Goal: Task Accomplishment & Management: Use online tool/utility

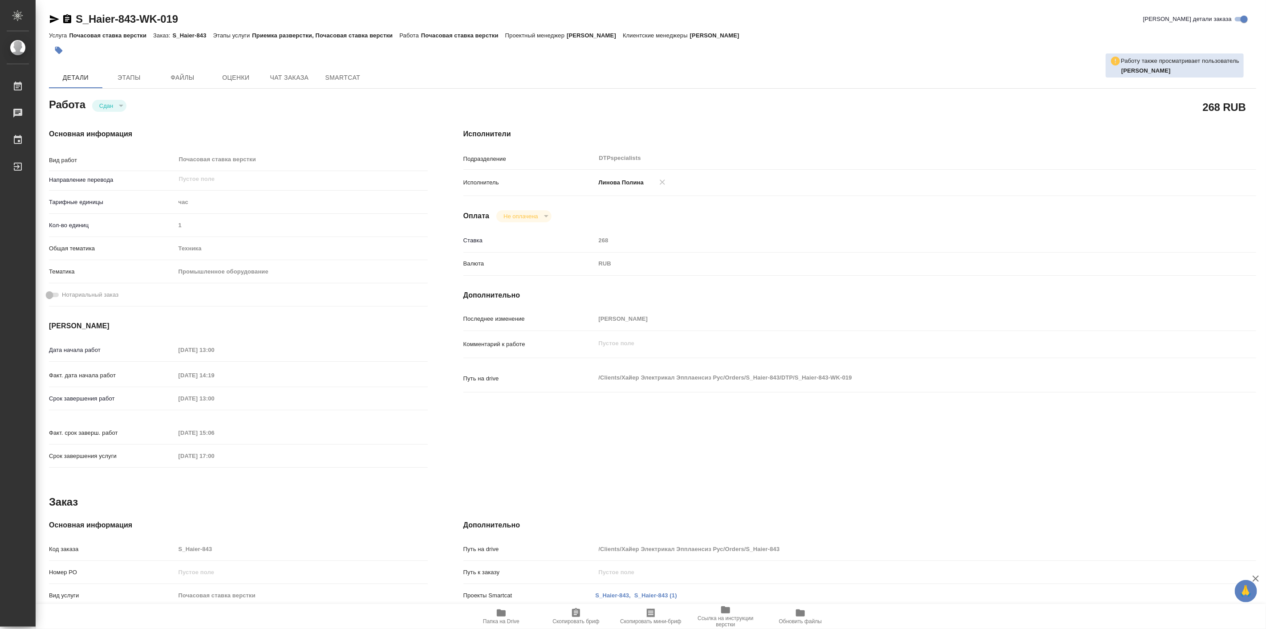
type textarea "x"
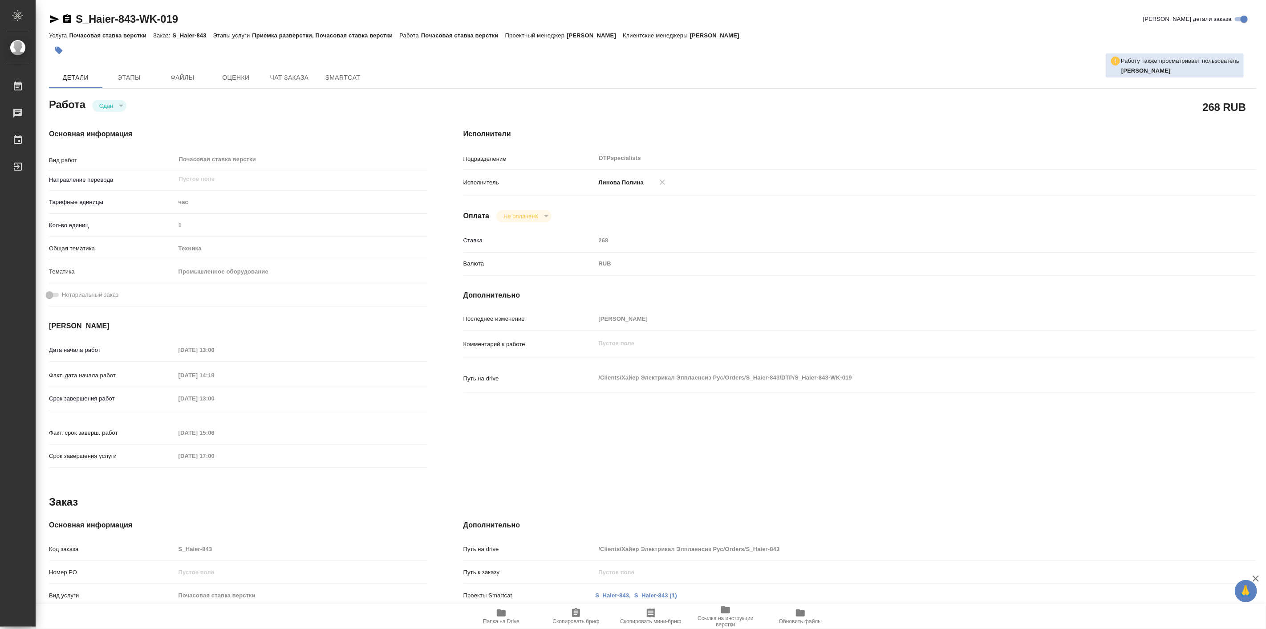
type textarea "x"
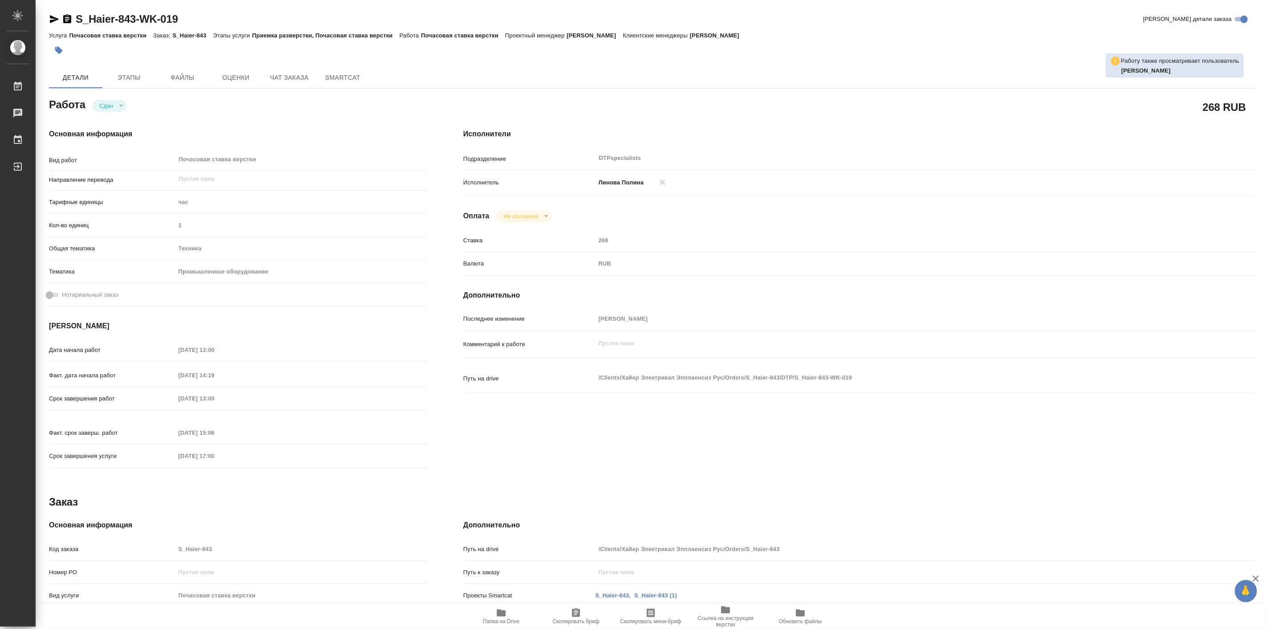
type textarea "x"
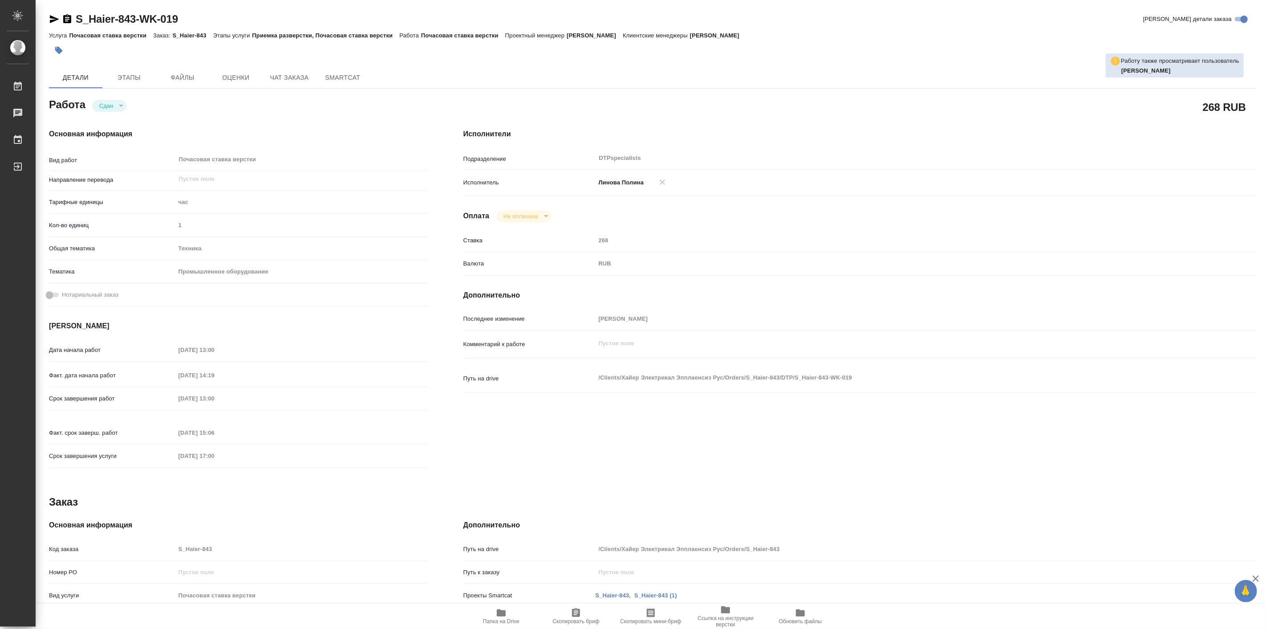
type textarea "x"
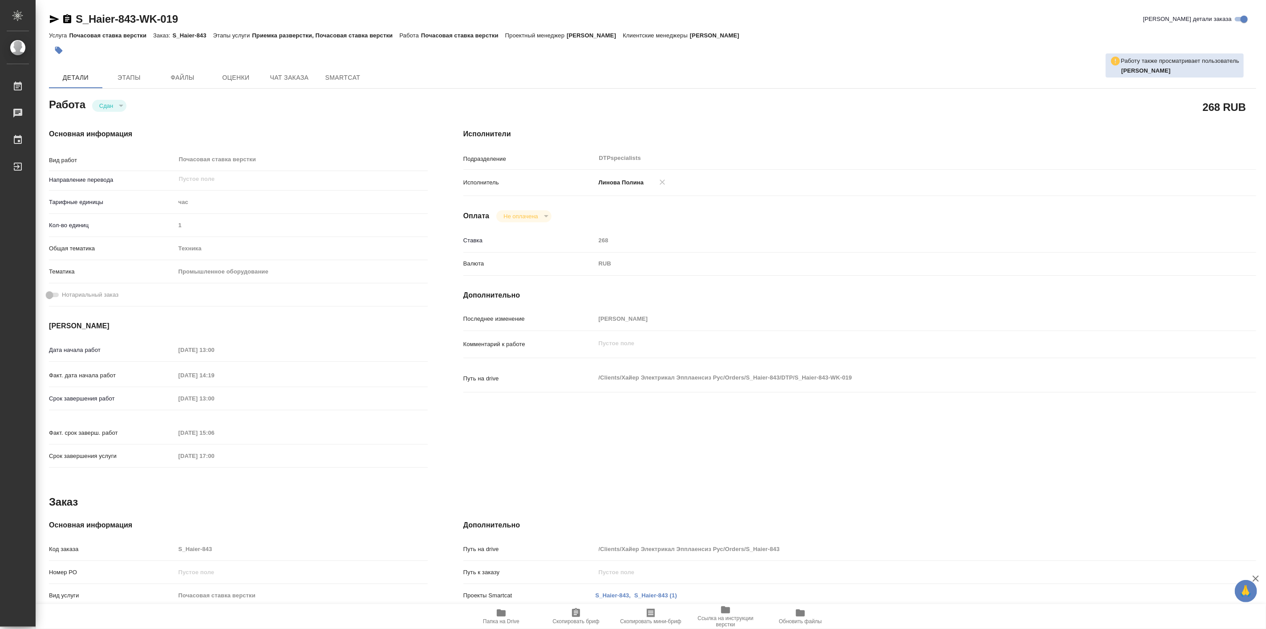
click at [497, 617] on icon "button" at bounding box center [501, 612] width 11 height 11
